Goal: Task Accomplishment & Management: Manage account settings

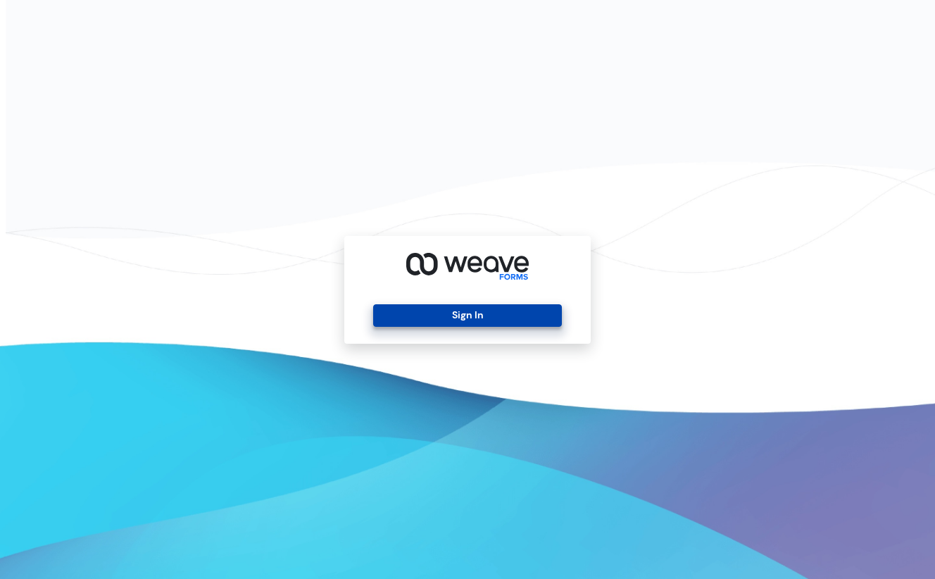
click at [432, 323] on button "Sign In" at bounding box center [467, 315] width 188 height 23
